Goal: Register for event/course

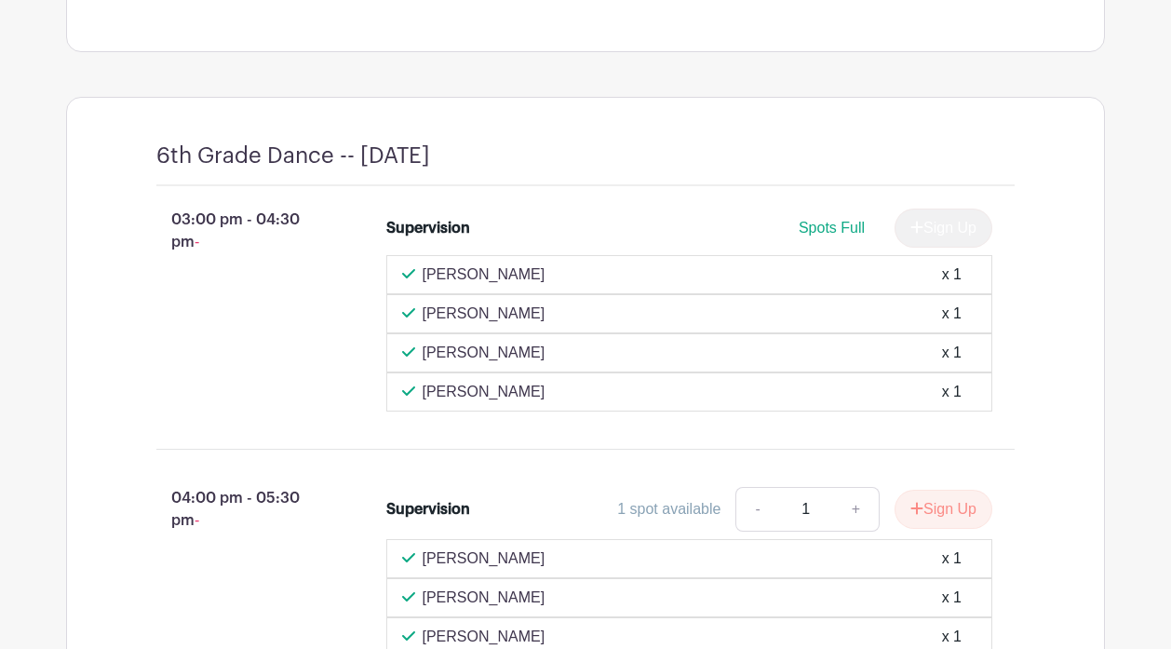
scroll to position [789, 0]
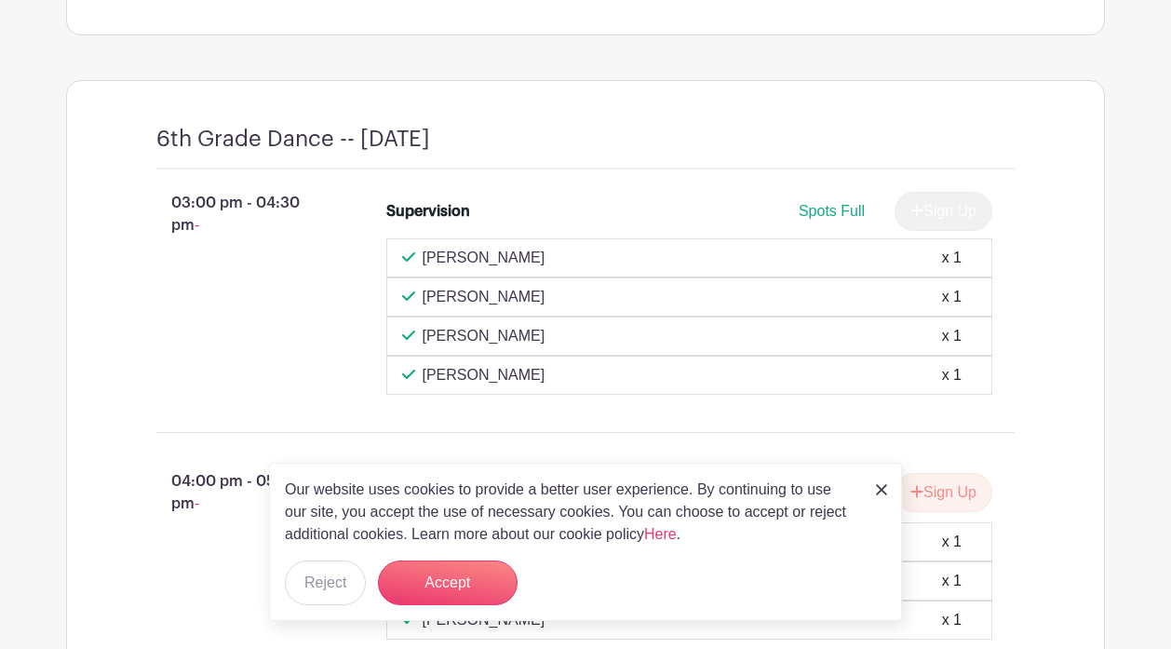
click at [1055, 256] on div "03:00 pm - 04:30 pm - Supervision Spots Full Sign Up [PERSON_NAME] x 1 [PERSON_…" at bounding box center [586, 293] width 948 height 248
click at [450, 586] on button "Accept" at bounding box center [448, 583] width 140 height 45
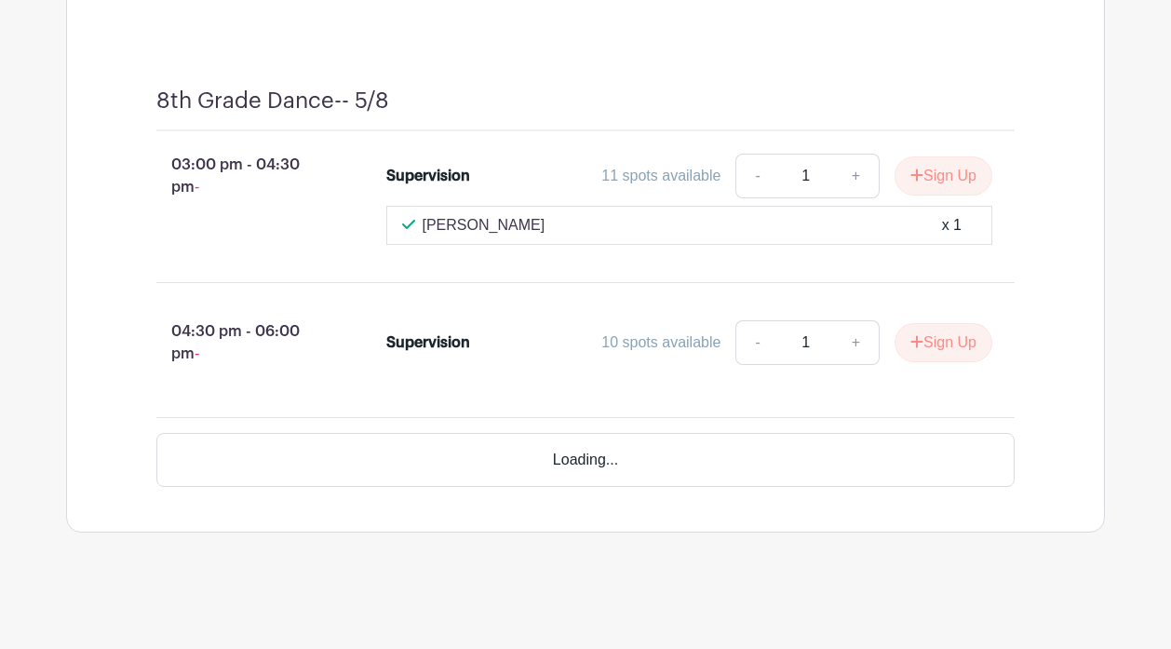
scroll to position [11251, 0]
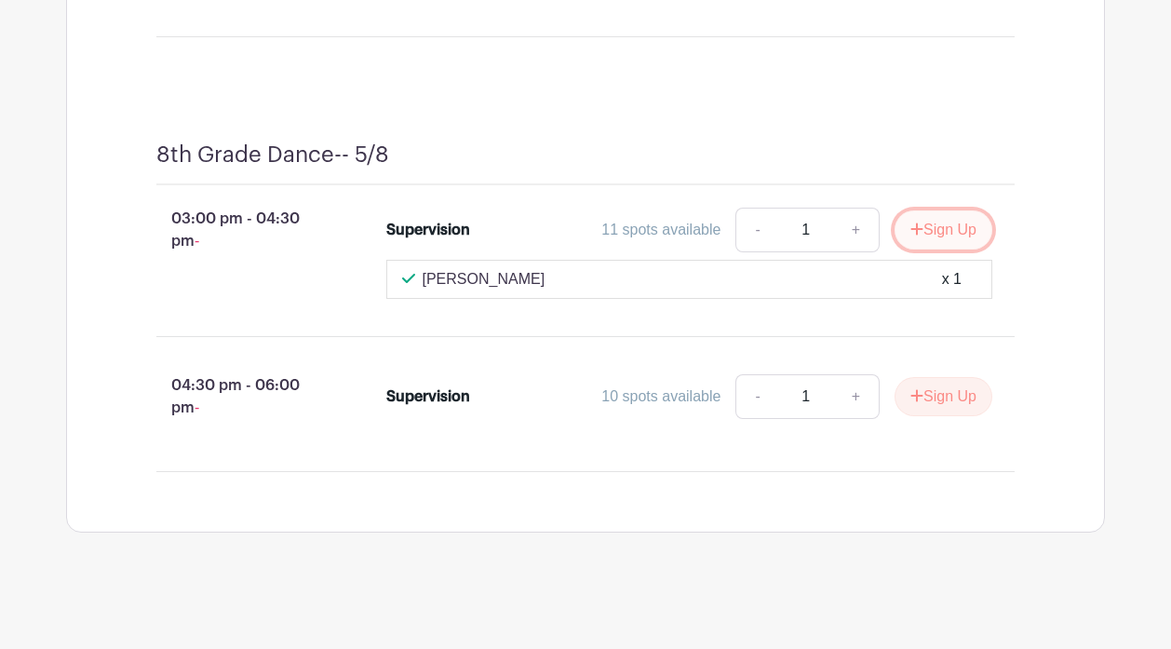
click at [931, 230] on button "Sign Up" at bounding box center [944, 229] width 98 height 39
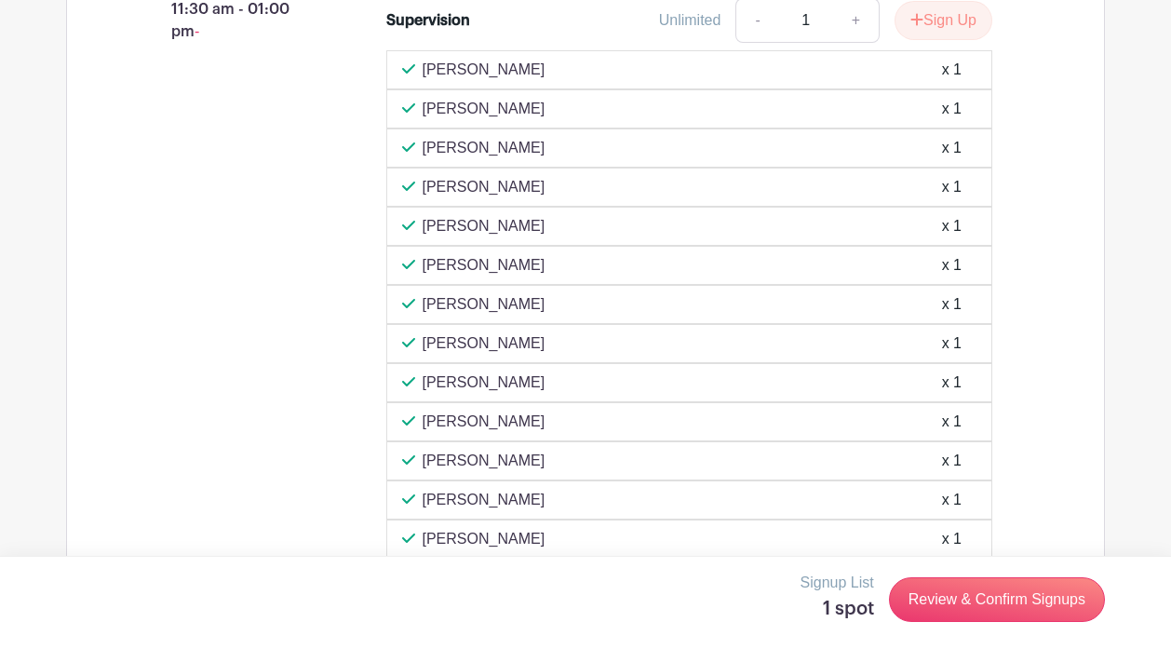
scroll to position [9823, 0]
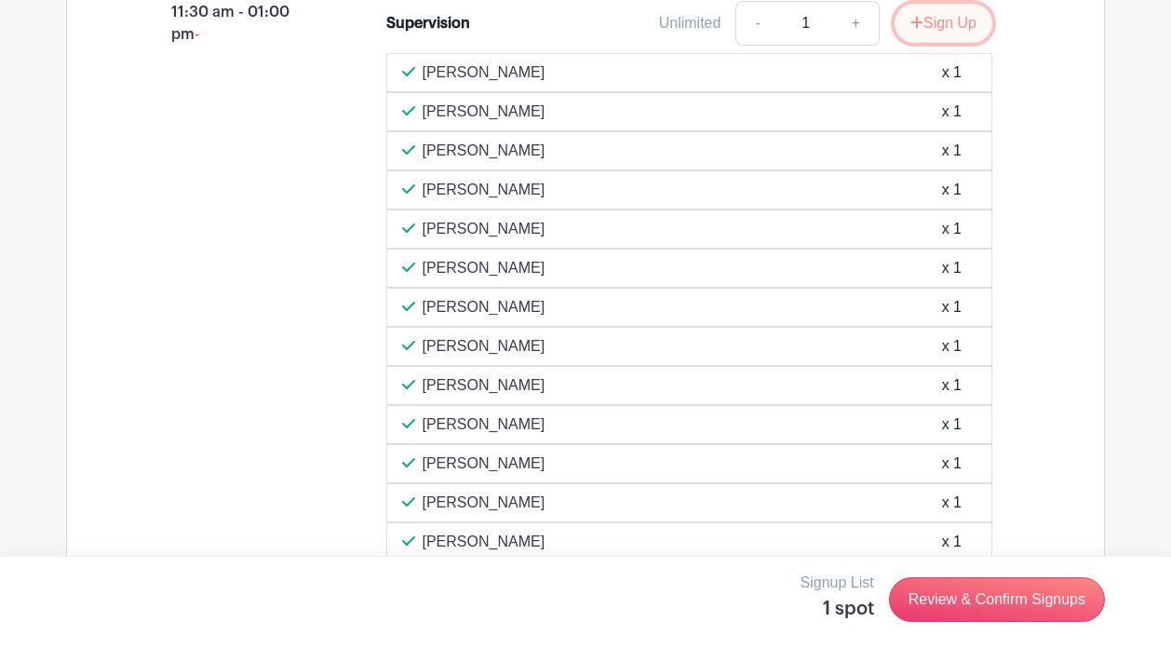
click at [946, 43] on button "Sign Up" at bounding box center [944, 23] width 98 height 39
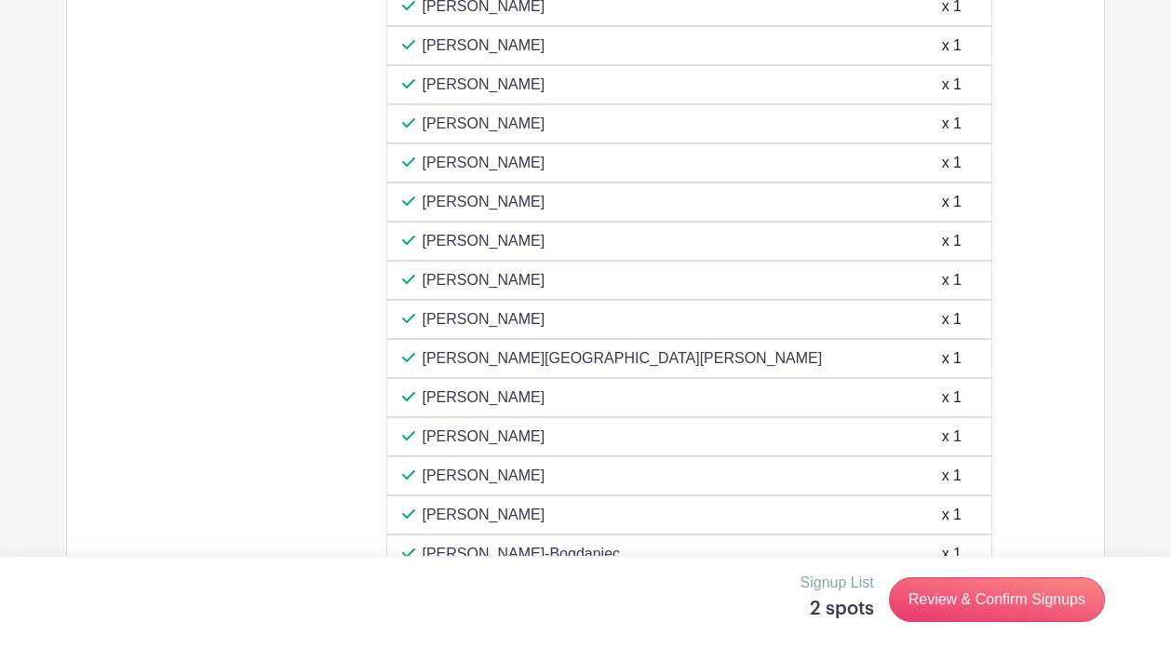
scroll to position [10151, 0]
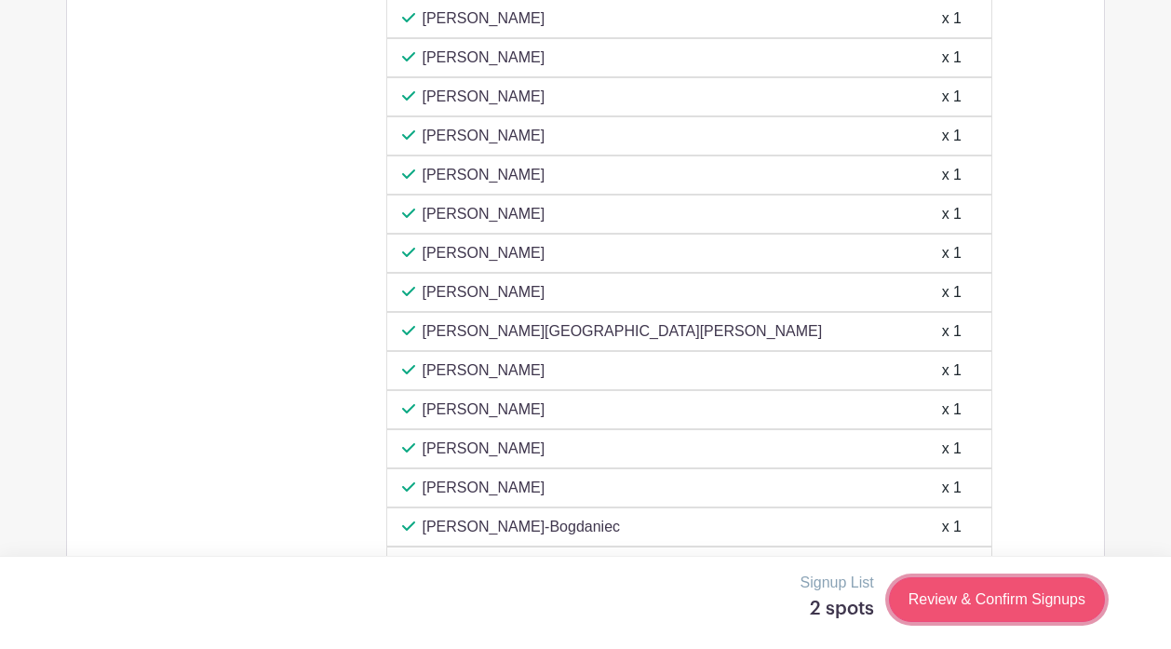
click at [936, 596] on link "Review & Confirm Signups" at bounding box center [997, 599] width 216 height 45
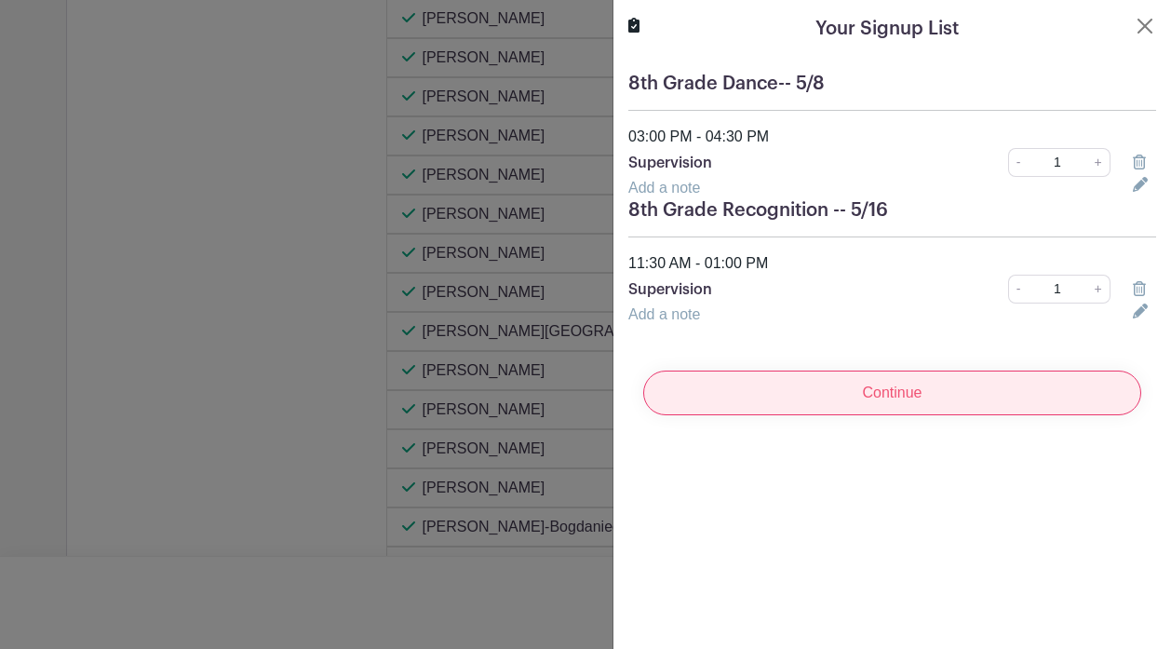
click at [887, 385] on input "Continue" at bounding box center [892, 393] width 498 height 45
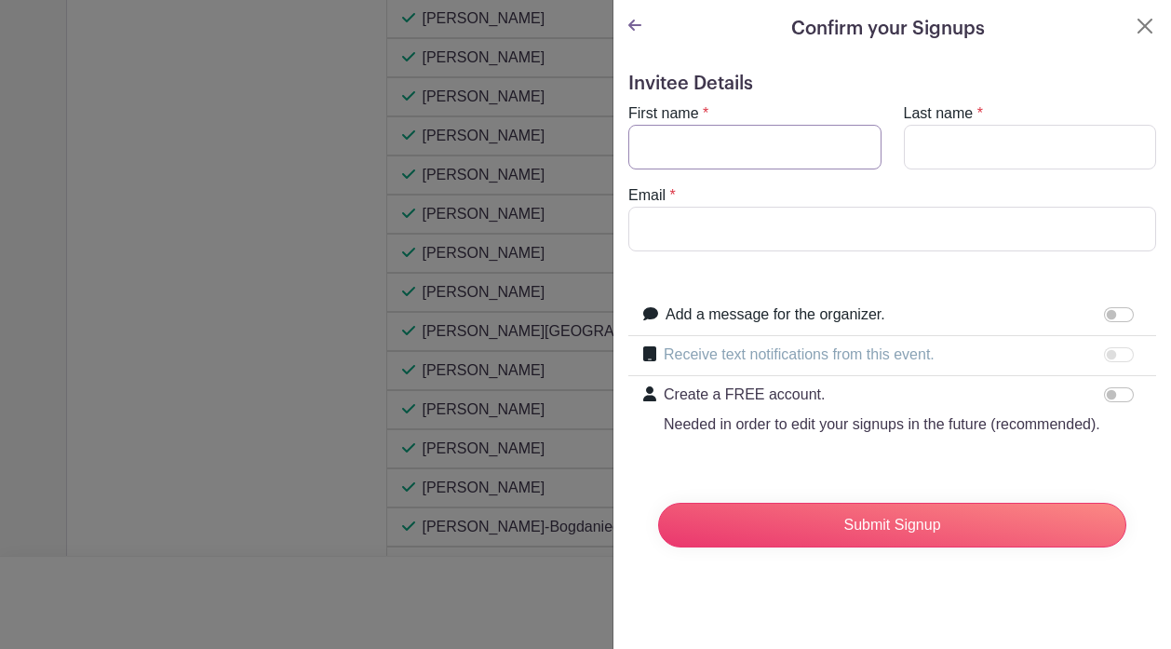
click at [681, 153] on input "First name" at bounding box center [755, 147] width 253 height 45
type input "[PERSON_NAME]"
type input "[EMAIL_ADDRESS][DOMAIN_NAME]"
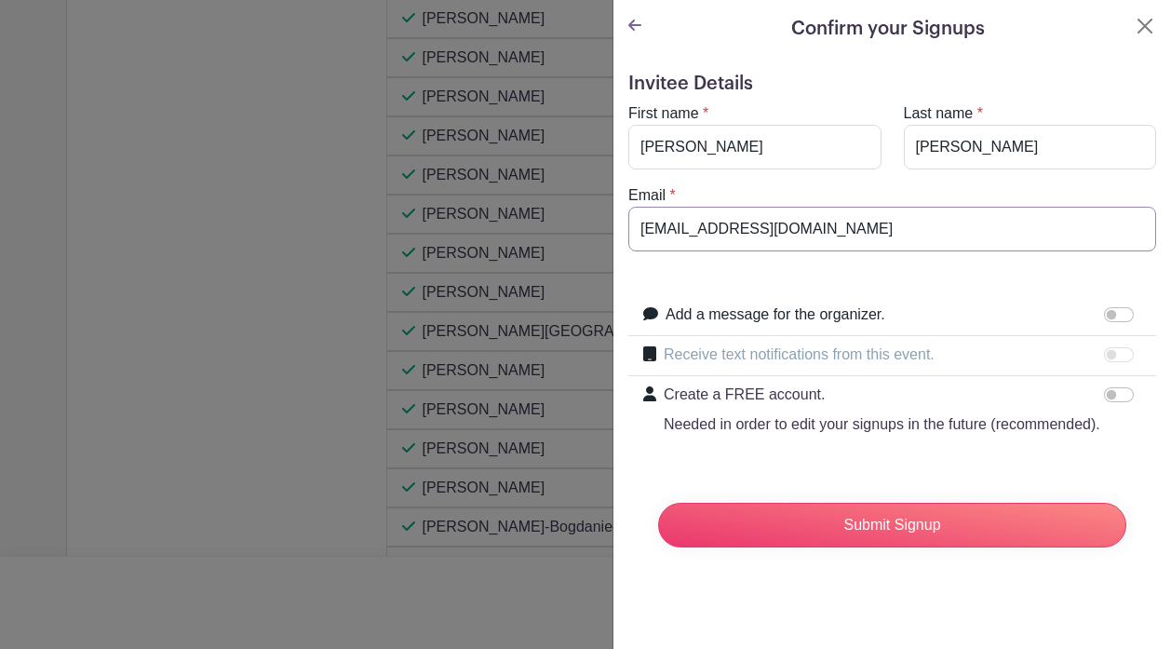
drag, startPoint x: 810, startPoint y: 236, endPoint x: 499, endPoint y: 142, distance: 324.9
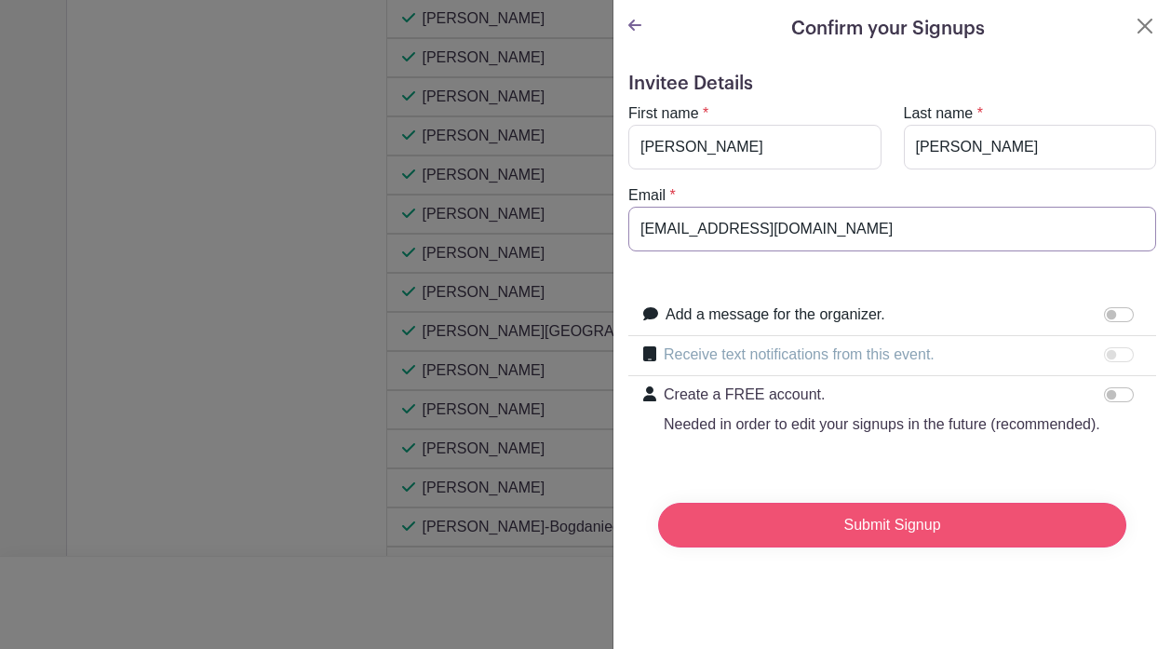
type input "[EMAIL_ADDRESS][DOMAIN_NAME]"
click at [889, 526] on input "Submit Signup" at bounding box center [892, 525] width 468 height 45
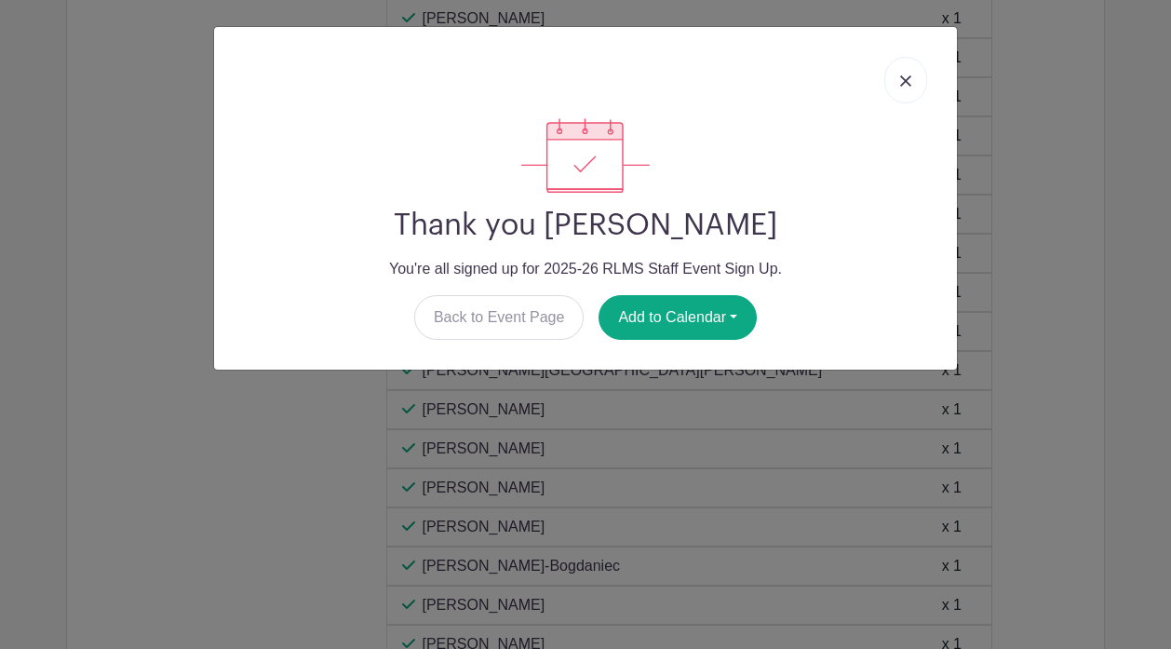
click at [910, 86] on img at bounding box center [905, 80] width 11 height 11
